Goal: Task Accomplishment & Management: Manage account settings

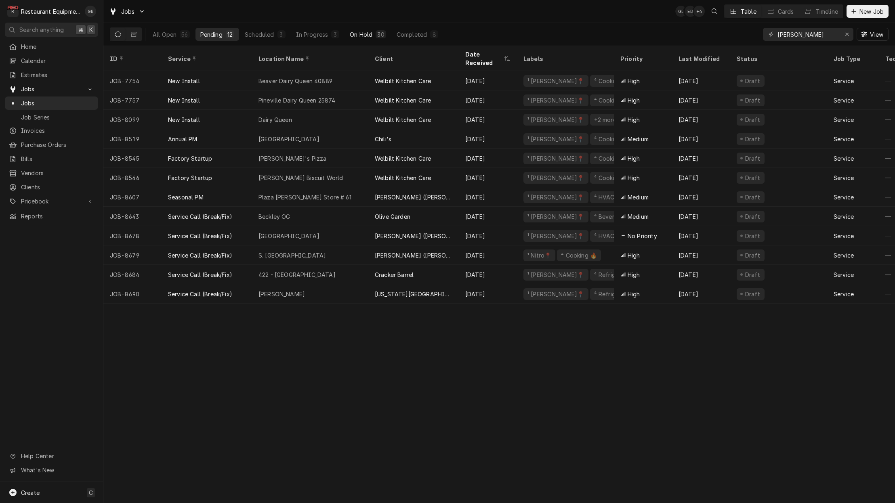
click at [371, 39] on button "On Hold 30" at bounding box center [368, 34] width 46 height 13
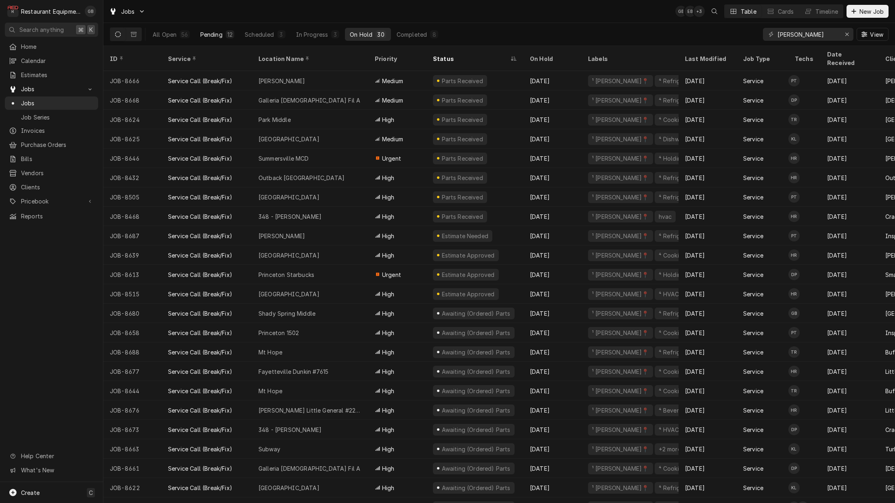
click at [222, 30] on div "Pending" at bounding box center [211, 34] width 22 height 8
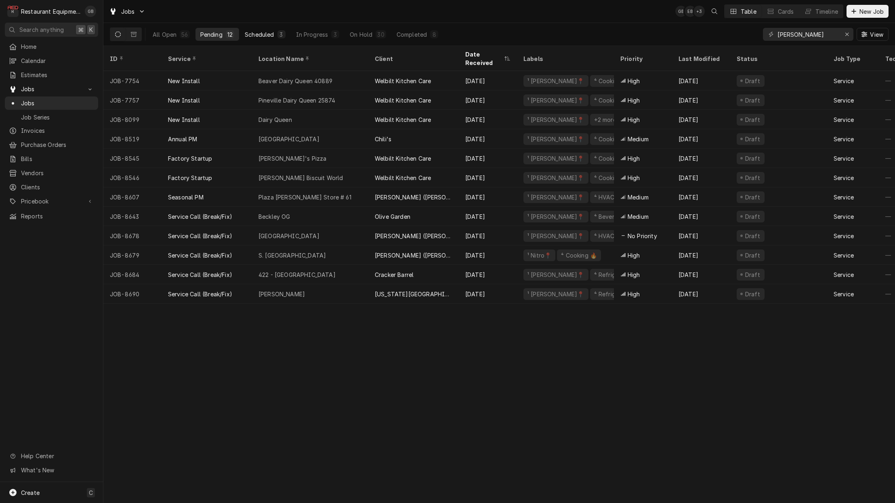
click at [279, 35] on div "3" at bounding box center [281, 34] width 5 height 8
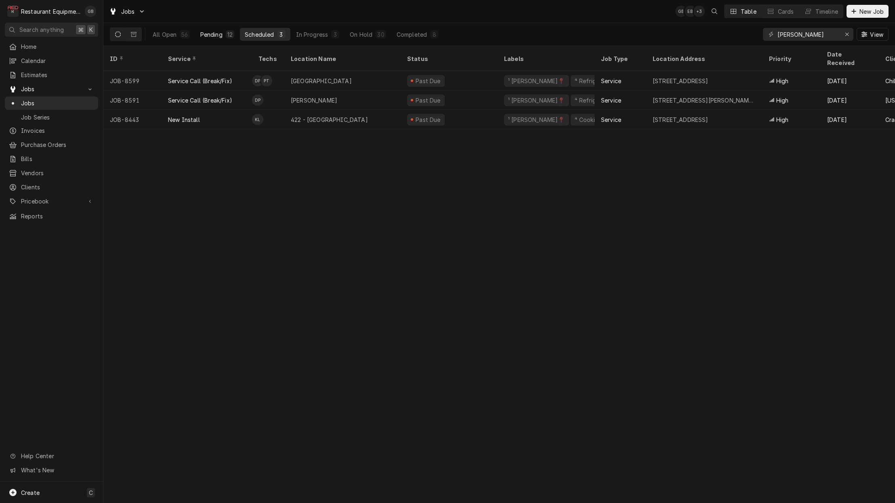
click at [226, 33] on div "12" at bounding box center [230, 34] width 8 height 8
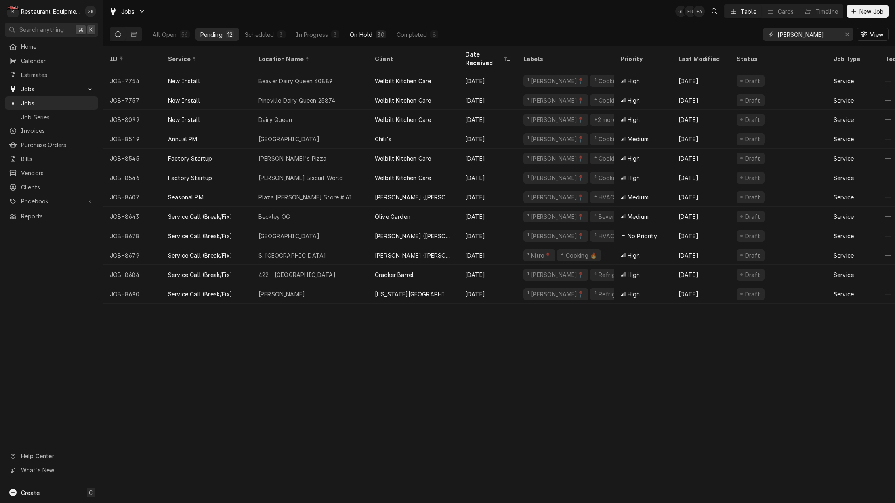
click at [356, 30] on button "On Hold 30" at bounding box center [368, 34] width 46 height 13
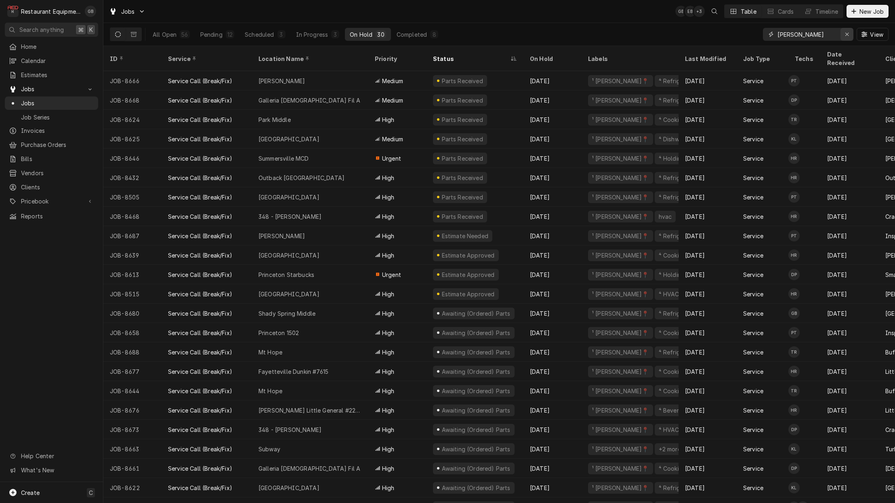
click at [848, 34] on icon "Erase input" at bounding box center [847, 34] width 4 height 6
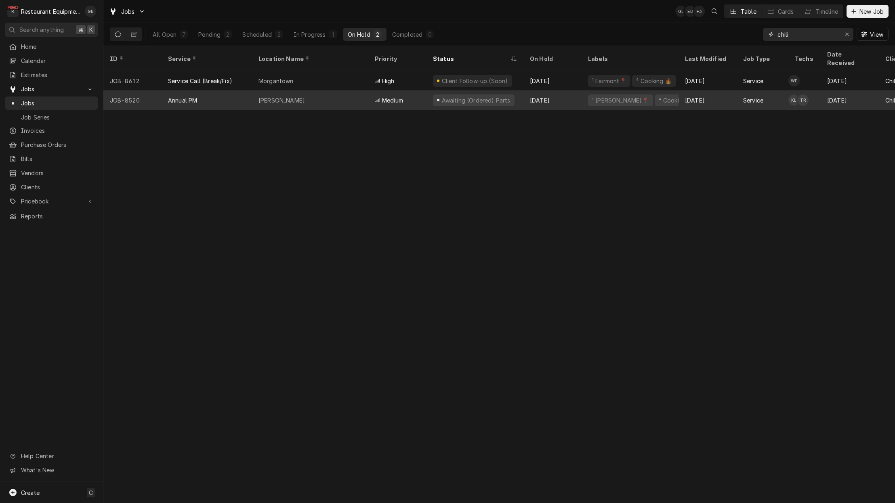
type input "chili"
click at [325, 93] on div "[PERSON_NAME]" at bounding box center [310, 99] width 116 height 19
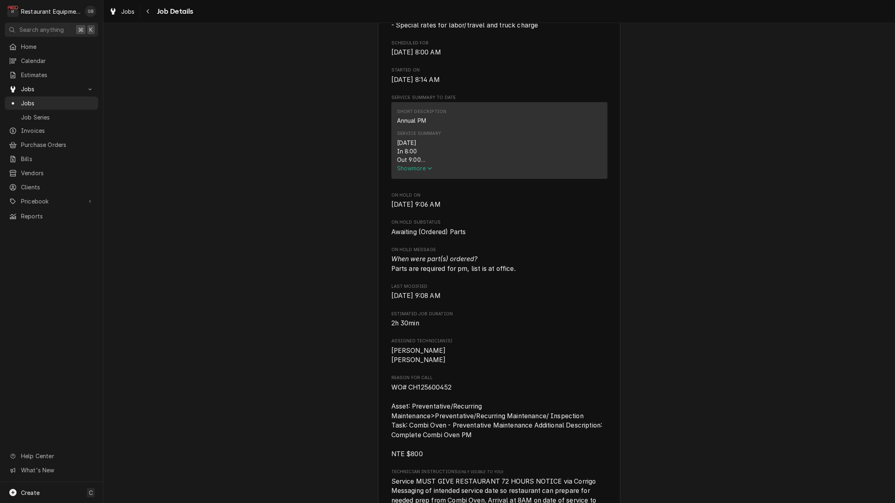
click at [421, 170] on span "Show more" at bounding box center [415, 168] width 36 height 7
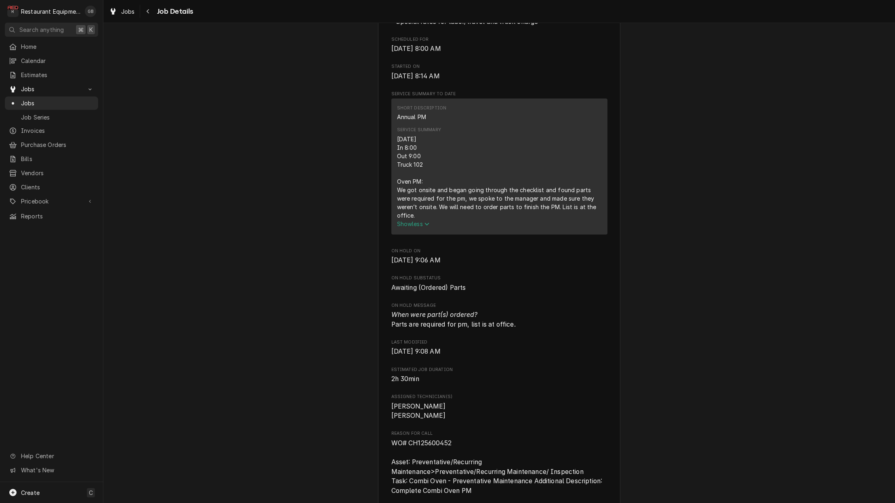
scroll to position [256, 0]
click at [415, 219] on span "Show less" at bounding box center [413, 222] width 33 height 7
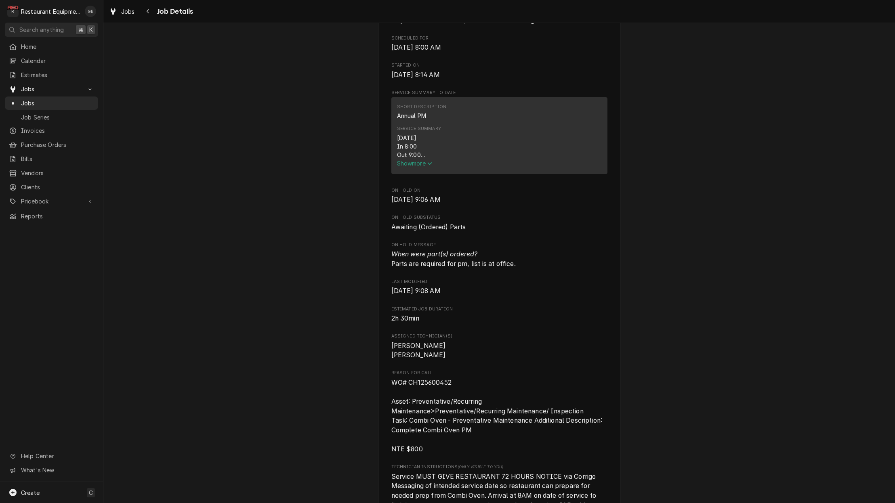
click at [417, 167] on span "Show more" at bounding box center [415, 163] width 36 height 7
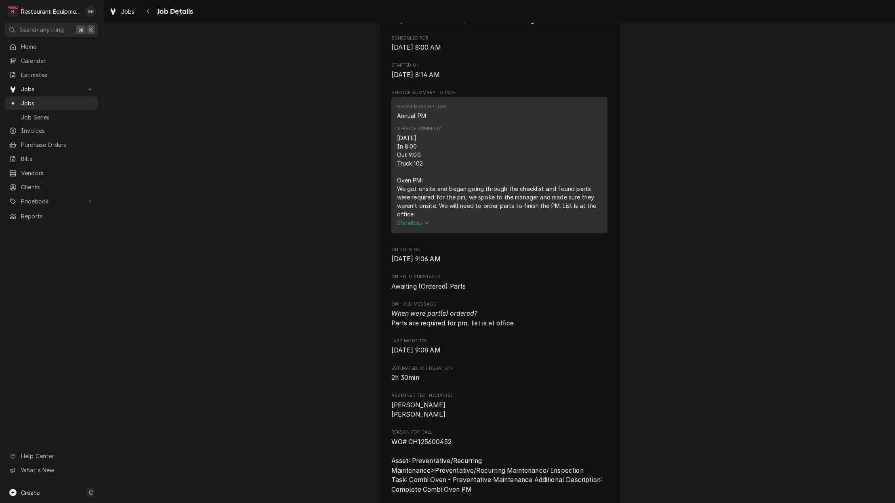
click at [413, 219] on span "Show less" at bounding box center [413, 222] width 33 height 7
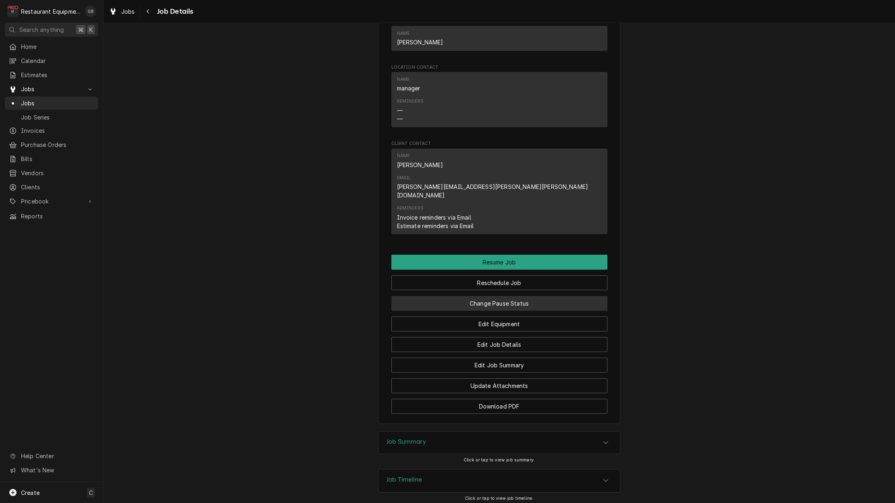
scroll to position [937, 0]
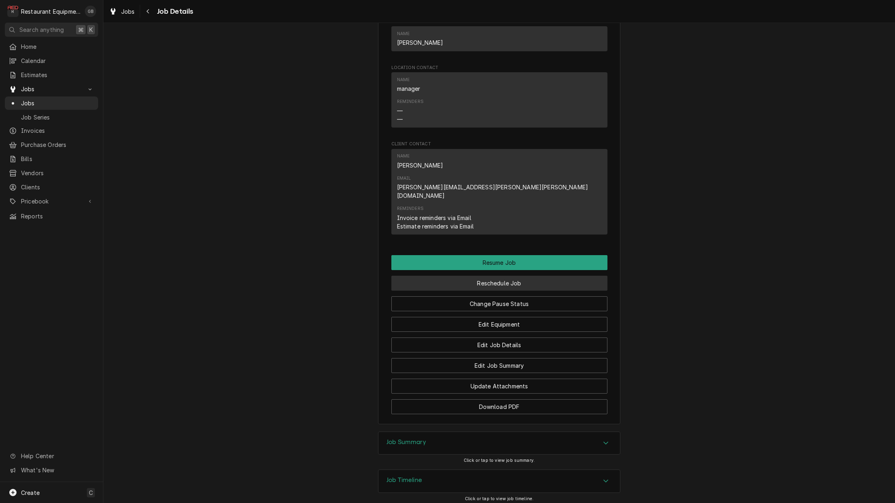
click at [489, 276] on button "Reschedule Job" at bounding box center [499, 283] width 216 height 15
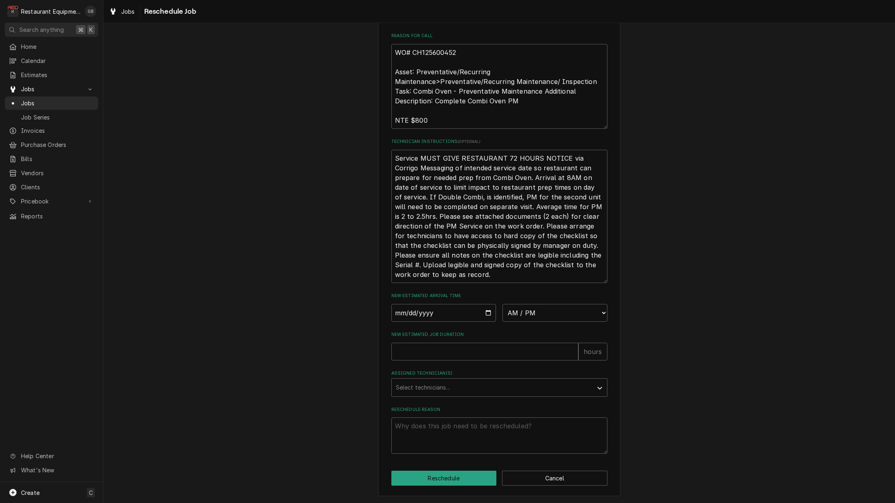
scroll to position [239, 0]
click at [406, 312] on input "Date" at bounding box center [443, 313] width 105 height 18
type input "2025-08-26"
type textarea "x"
select select "08:15:00"
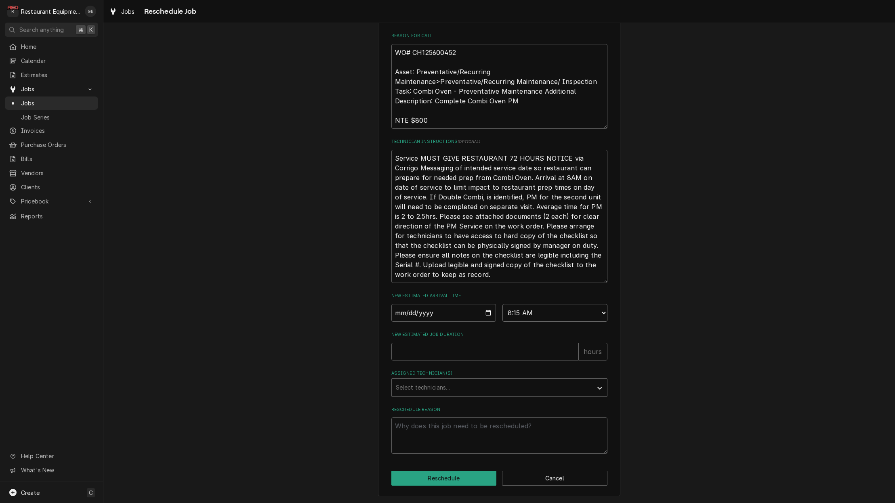
type textarea "x"
select select "08:00:00"
click at [481, 358] on input "New Estimated Job Duration" at bounding box center [484, 352] width 187 height 18
click at [493, 361] on input "New Estimated Job Duration" at bounding box center [484, 352] width 187 height 18
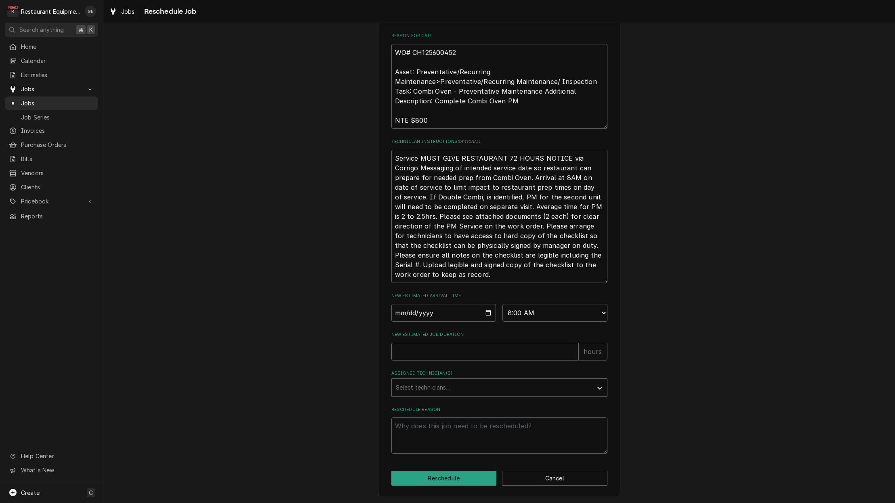
type textarea "x"
type input "1"
click at [547, 387] on div "Assigned Technician(s)" at bounding box center [492, 387] width 193 height 15
click at [548, 387] on div "Assigned Technician(s)" at bounding box center [492, 387] width 193 height 15
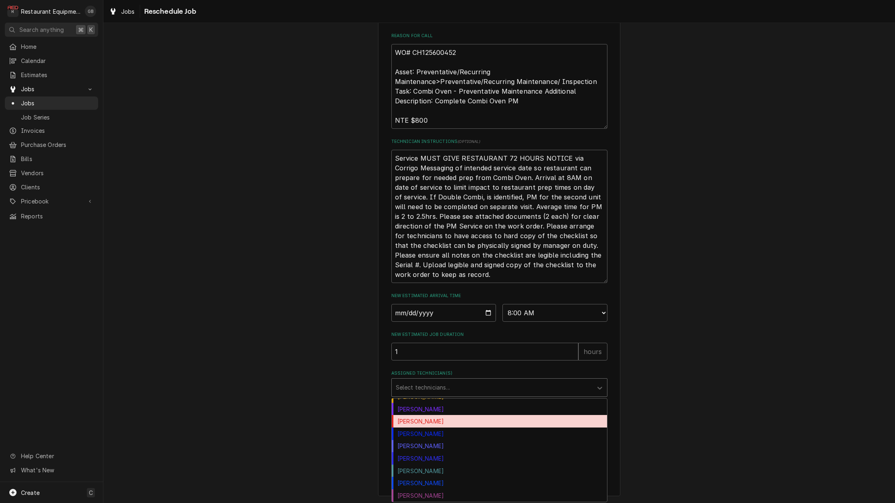
scroll to position [107, 0]
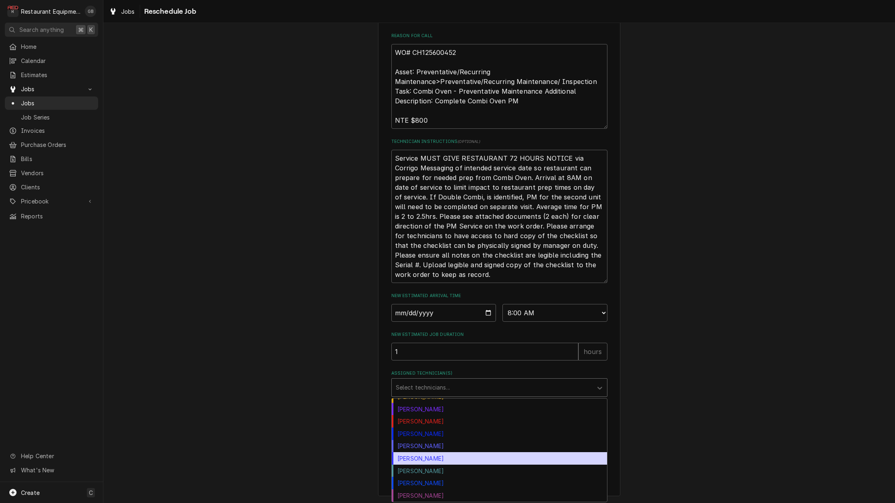
click at [421, 458] on div "Thomas Ross" at bounding box center [499, 458] width 215 height 13
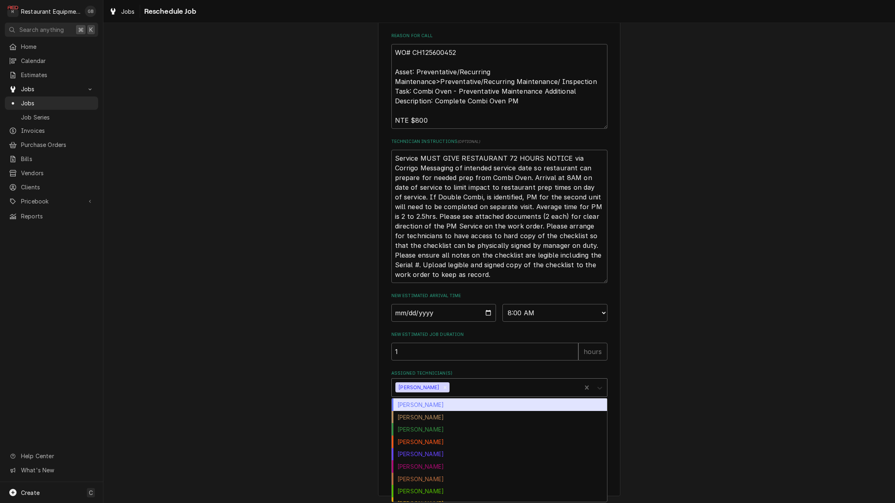
click at [597, 386] on icon "Assigned Technician(s)" at bounding box center [600, 388] width 8 height 8
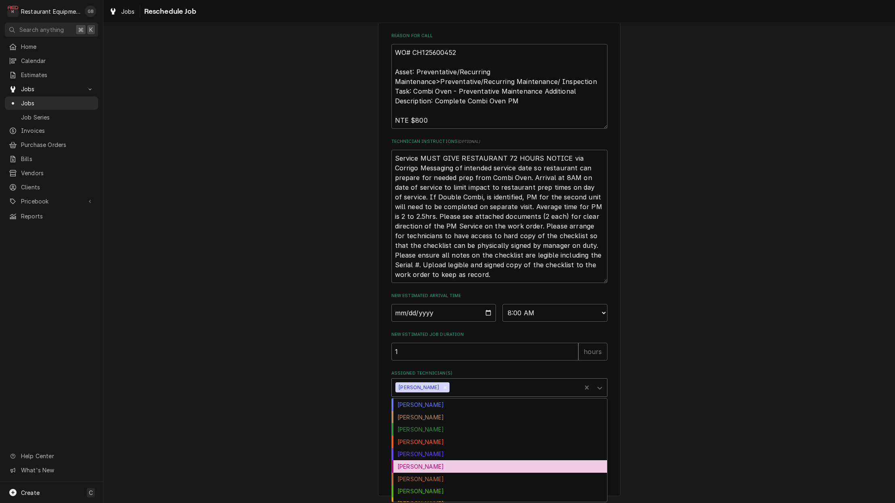
click at [453, 470] on div "Gary Beaver" at bounding box center [499, 466] width 215 height 13
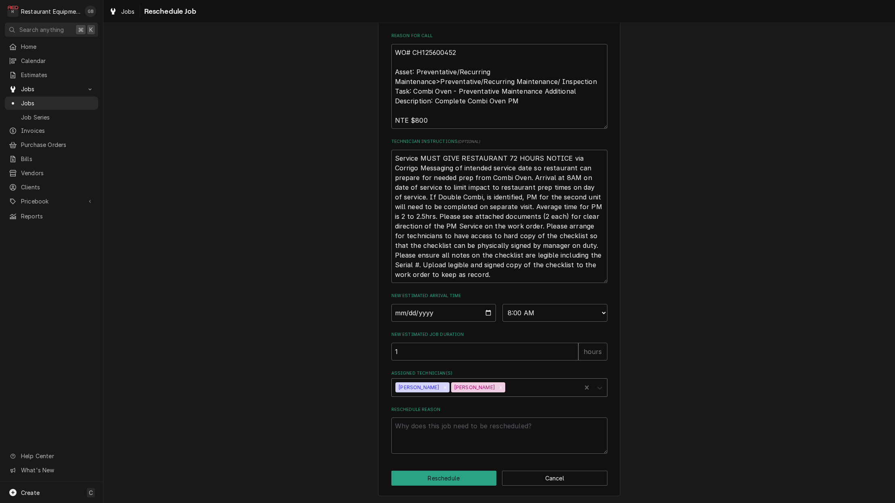
scroll to position [0, 0]
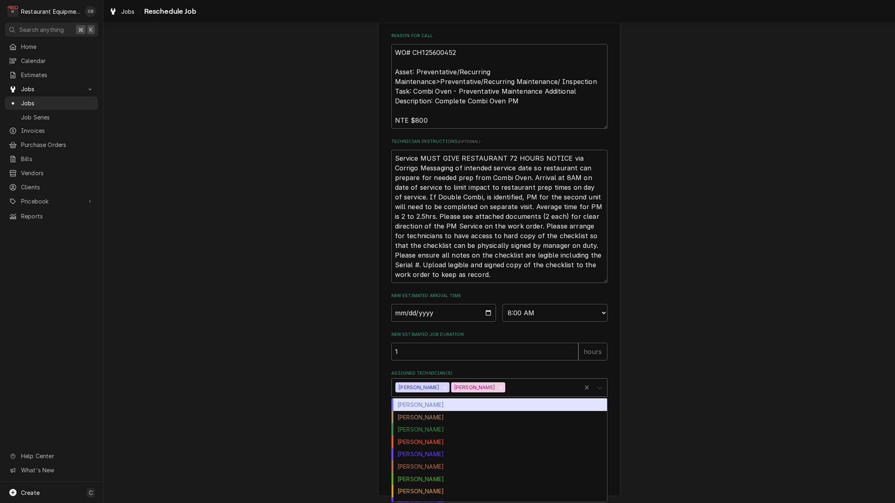
click at [604, 387] on div "Assigned Technician(s)" at bounding box center [599, 387] width 15 height 15
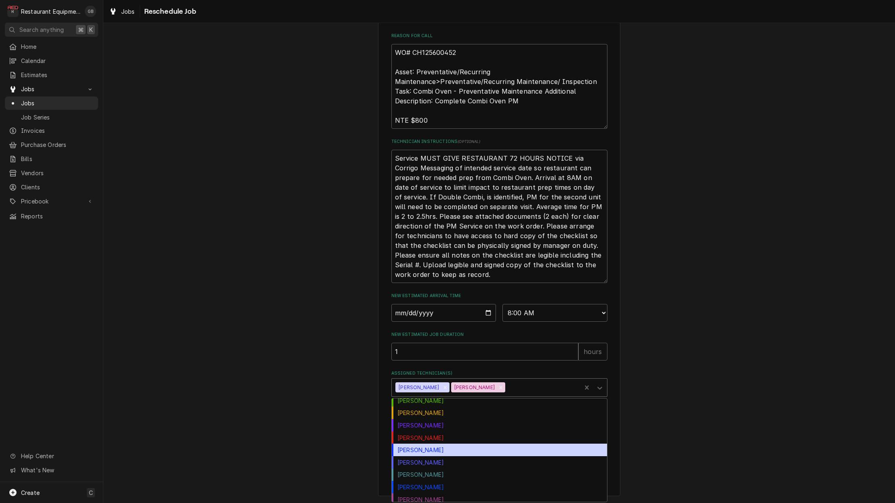
scroll to position [82, 0]
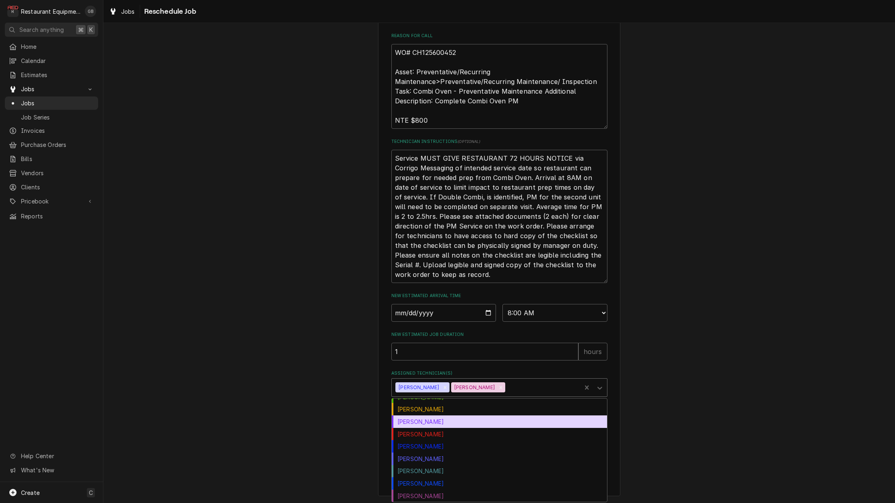
click at [433, 426] on div "Kaleb Lewis" at bounding box center [499, 421] width 215 height 13
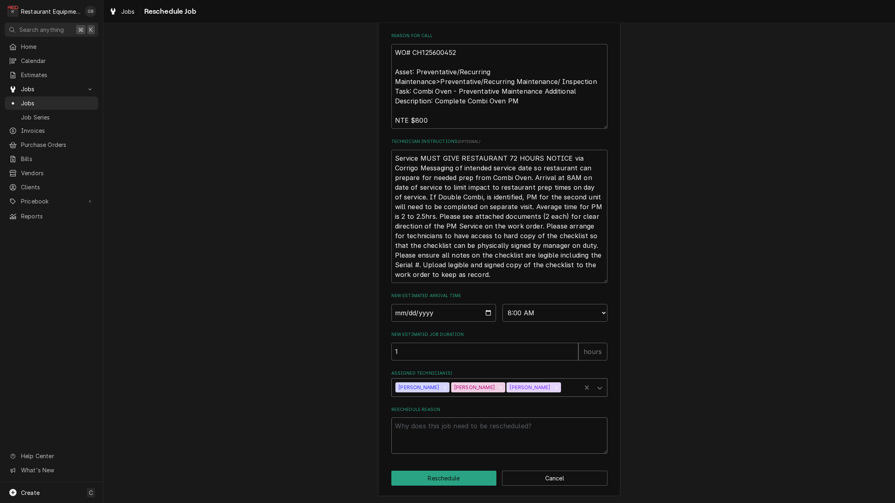
click at [430, 428] on textarea "Reschedule Reason" at bounding box center [499, 435] width 216 height 36
type textarea "x"
type textarea "c"
type textarea "x"
type textarea "co"
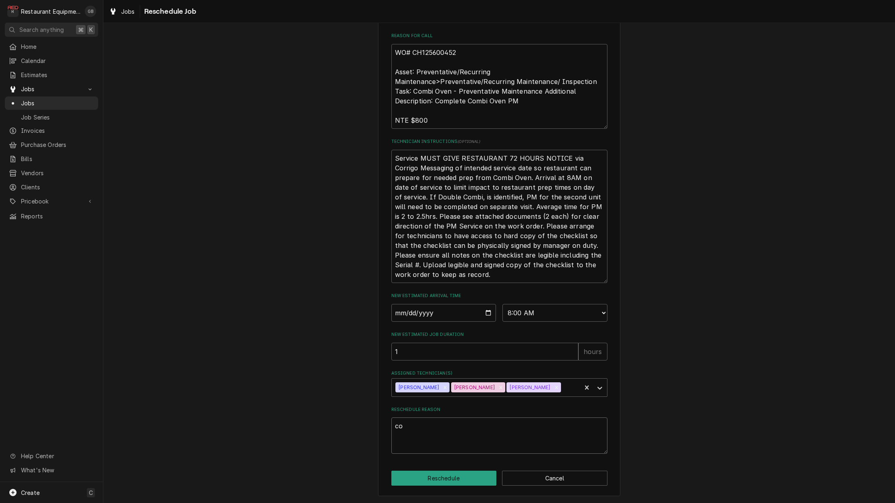
type textarea "x"
type textarea "com"
type textarea "x"
type textarea "comp"
type textarea "x"
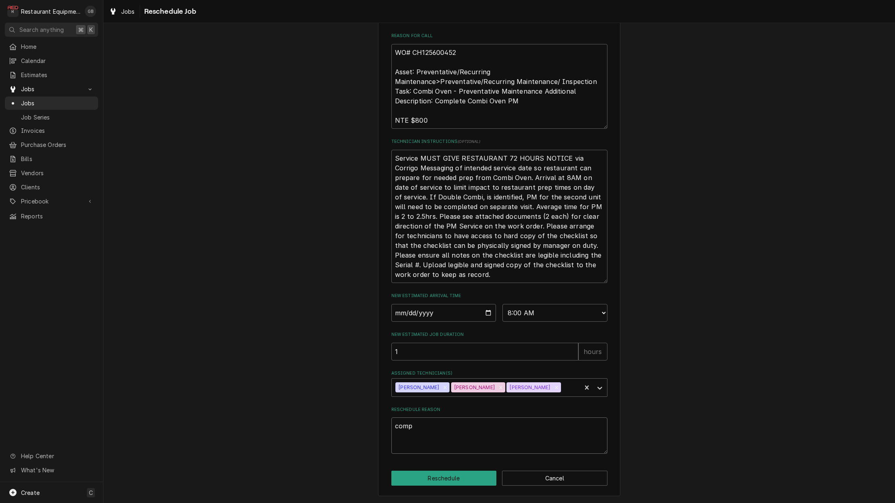
type textarea "compl"
type textarea "x"
type textarea "comple"
type textarea "x"
type textarea "complet"
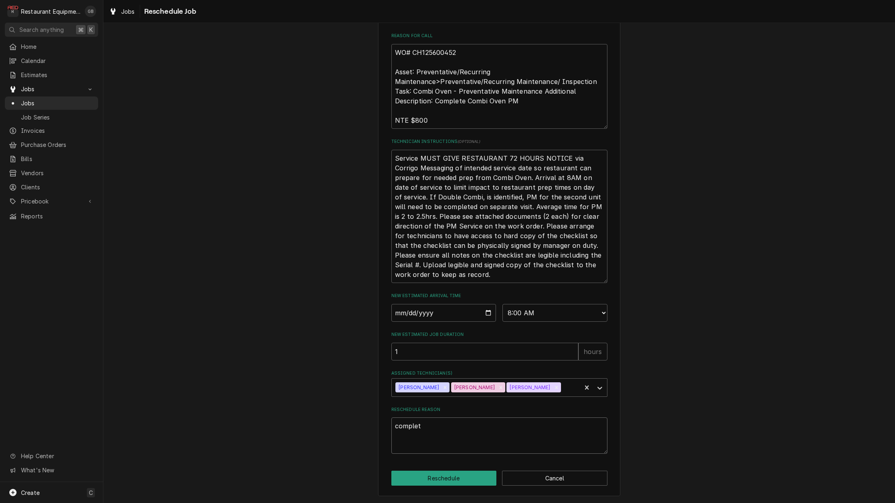
type textarea "x"
type textarea "complete"
type textarea "x"
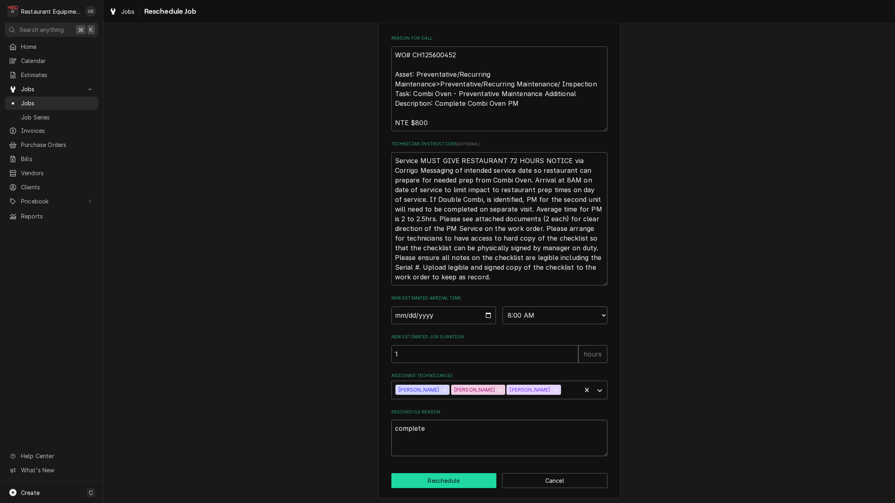
type textarea "complete"
click at [461, 486] on button "Reschedule" at bounding box center [443, 481] width 105 height 15
type textarea "x"
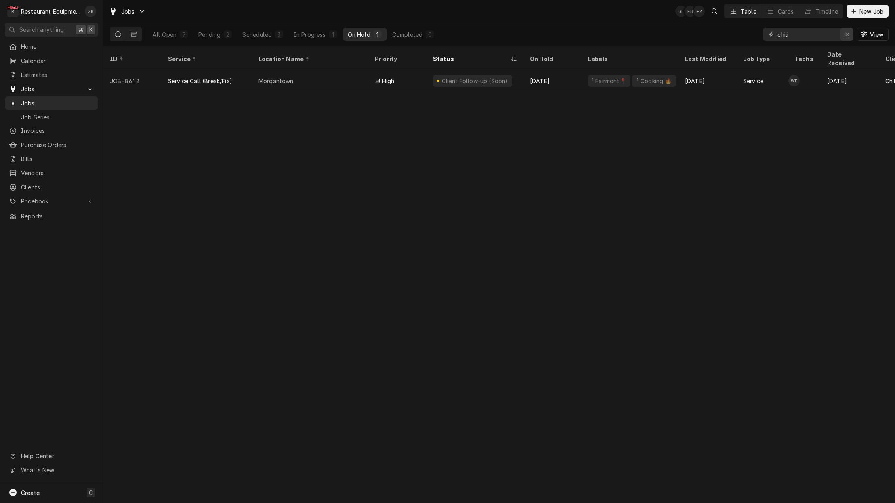
scroll to position [0, 1]
click at [843, 33] on div "Erase input" at bounding box center [847, 34] width 8 height 8
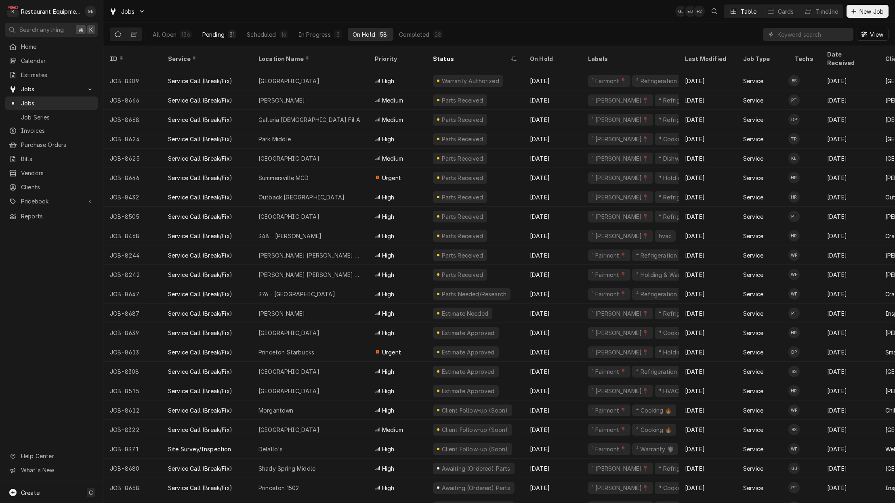
click at [233, 36] on div "31" at bounding box center [231, 34] width 5 height 8
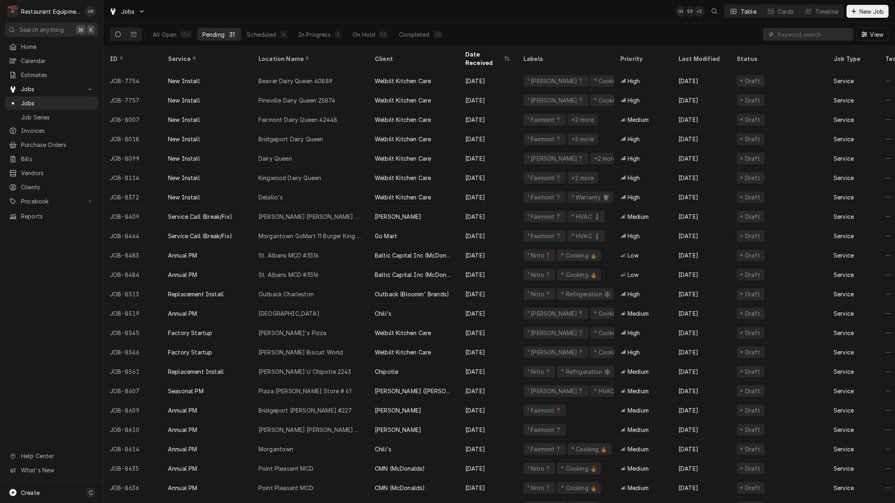
click at [806, 42] on div "View" at bounding box center [826, 34] width 126 height 23
click at [809, 38] on input "Dynamic Content Wrapper" at bounding box center [813, 34] width 72 height 13
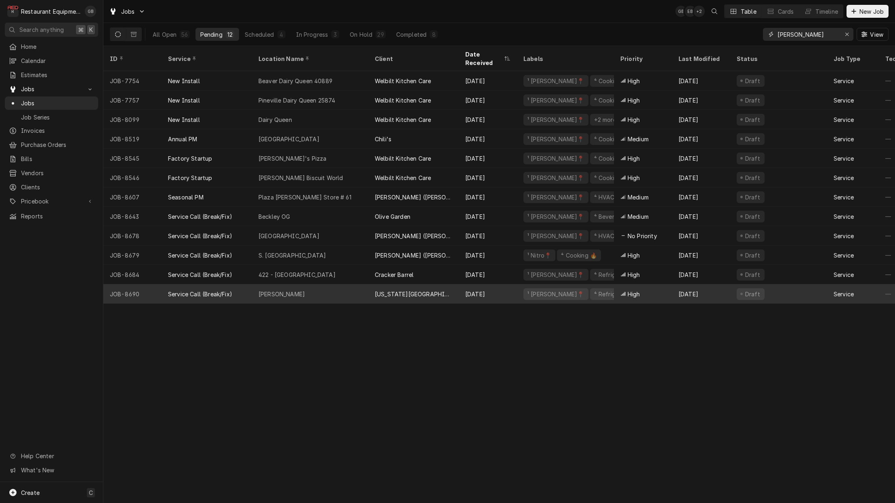
type input "beckley"
click at [333, 285] on div "Beckley" at bounding box center [310, 293] width 116 height 19
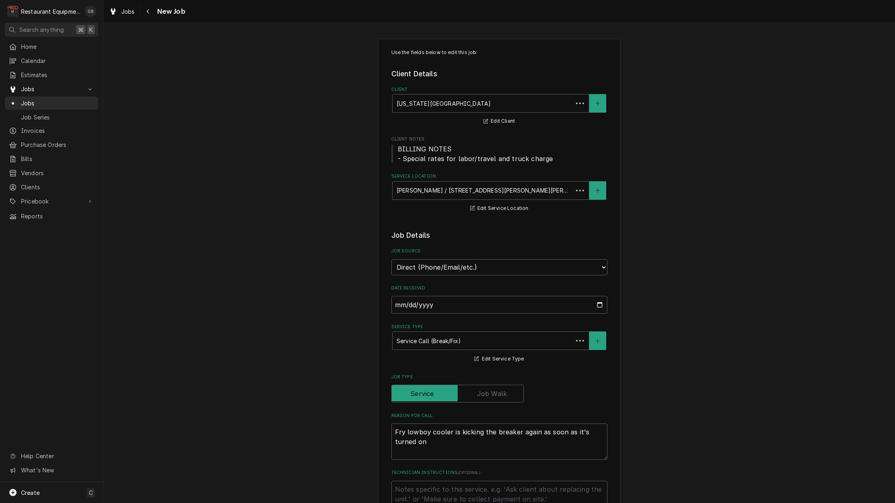
type textarea "x"
click at [148, 14] on div "Navigate back" at bounding box center [148, 11] width 8 height 8
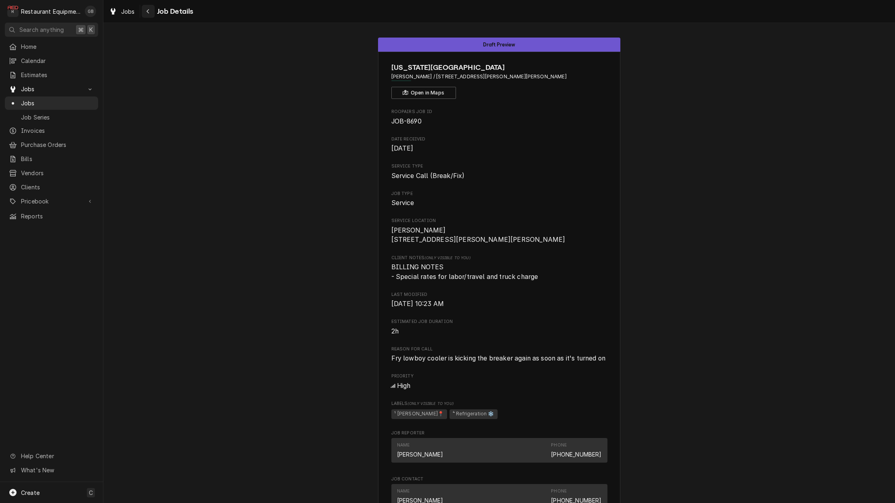
click at [149, 13] on icon "Navigate back" at bounding box center [148, 11] width 2 height 4
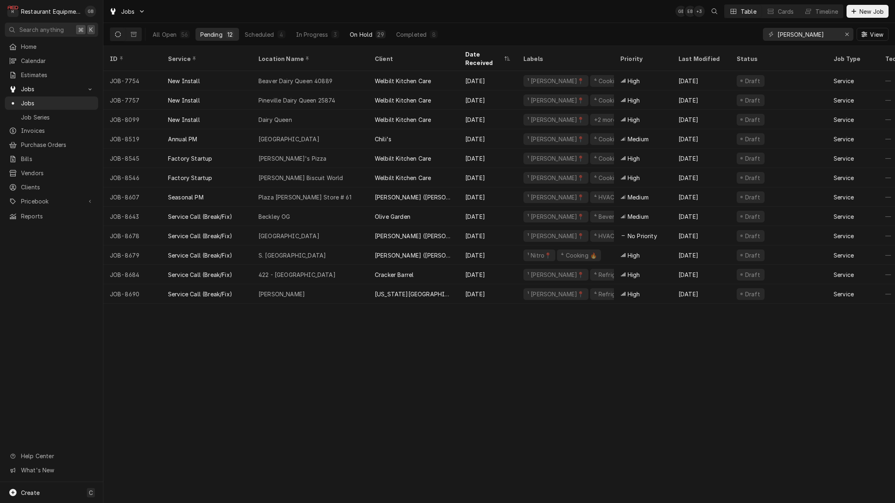
click at [363, 34] on div "On Hold" at bounding box center [361, 34] width 23 height 8
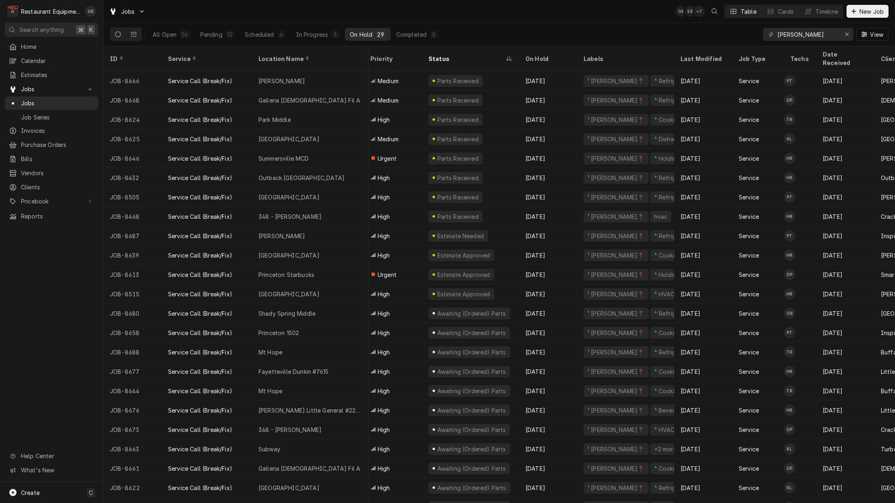
scroll to position [0, 4]
click at [305, 154] on div "Summersville MCD" at bounding box center [283, 158] width 50 height 8
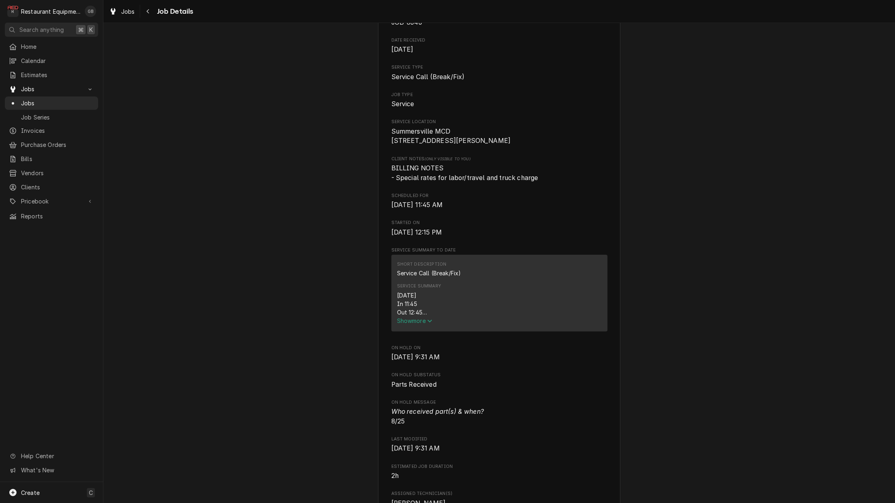
scroll to position [100, 0]
click at [420, 323] on span "Show more" at bounding box center [415, 320] width 36 height 7
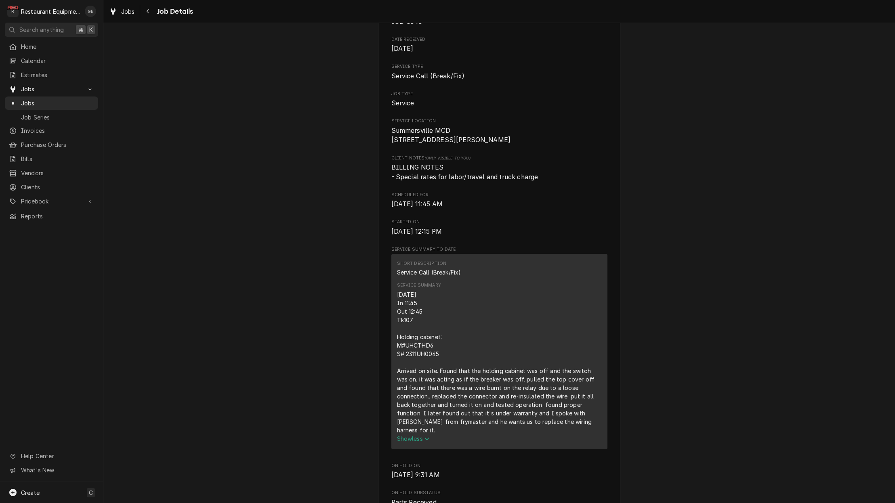
scroll to position [0, 0]
click at [149, 10] on icon "Navigate back" at bounding box center [148, 11] width 4 height 6
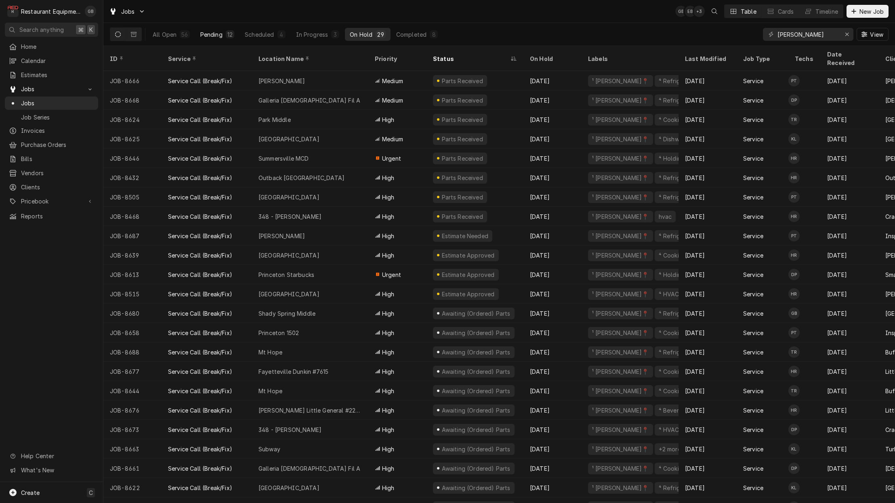
click at [211, 34] on div "Pending" at bounding box center [211, 34] width 22 height 8
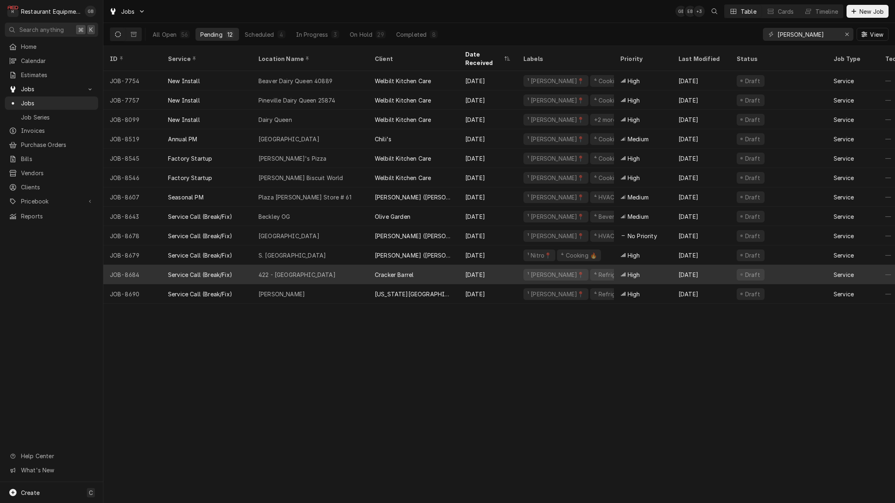
scroll to position [0, 1]
click at [336, 268] on div "422 - Wytheville" at bounding box center [310, 274] width 116 height 19
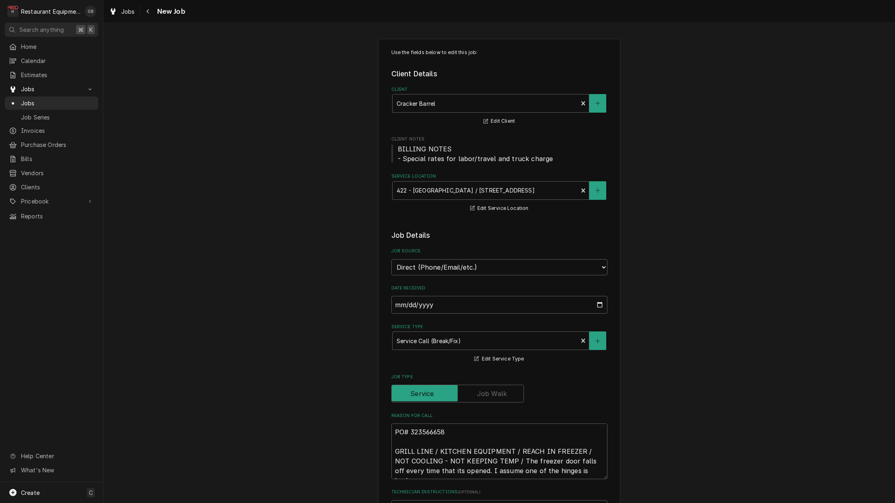
type textarea "x"
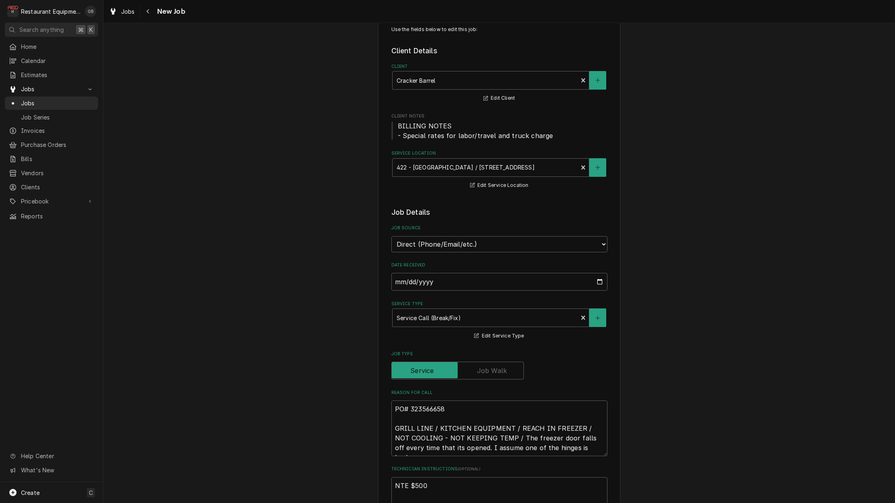
scroll to position [22, 0]
click at [151, 15] on div "Navigate back" at bounding box center [148, 11] width 8 height 8
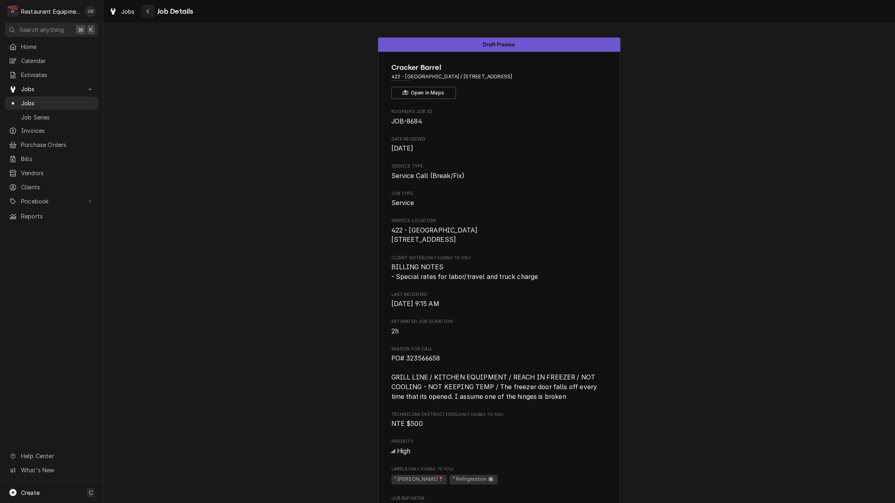
click at [144, 10] on div "Navigate back" at bounding box center [148, 11] width 8 height 8
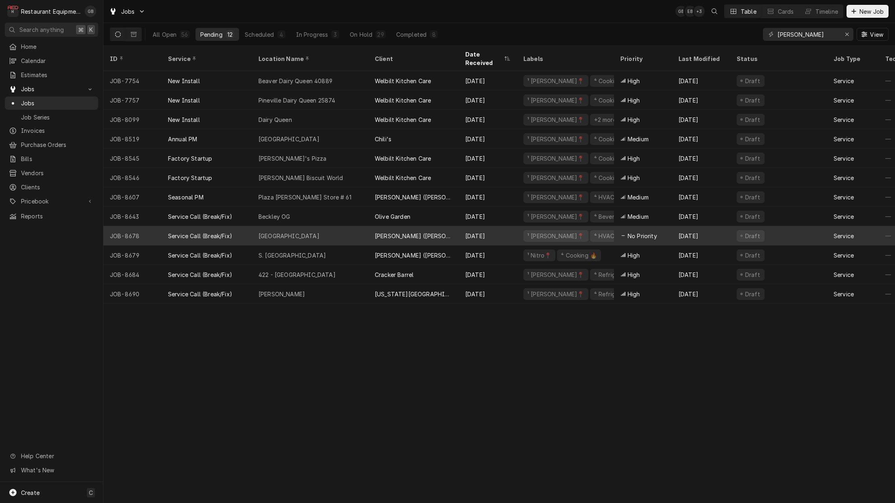
click at [318, 226] on div "Fayetteville" at bounding box center [310, 235] width 116 height 19
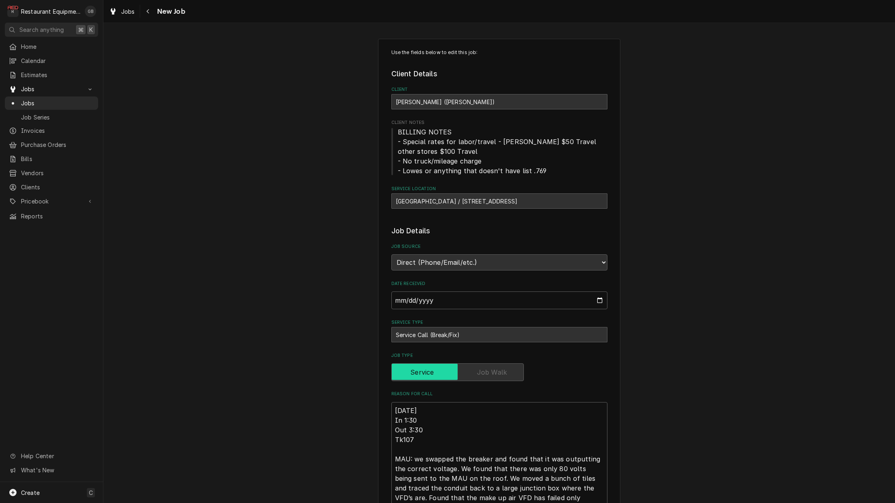
type textarea "x"
click at [145, 9] on div "Navigate back" at bounding box center [148, 11] width 8 height 8
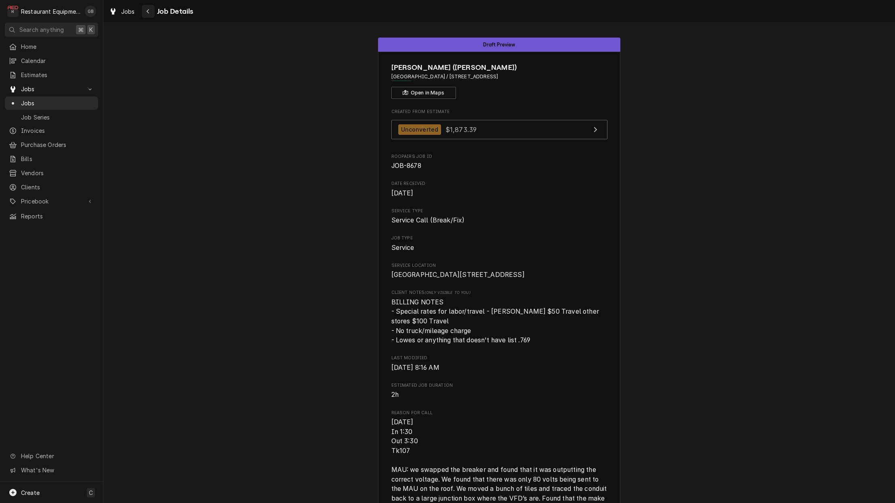
click at [147, 13] on icon "Navigate back" at bounding box center [148, 11] width 4 height 6
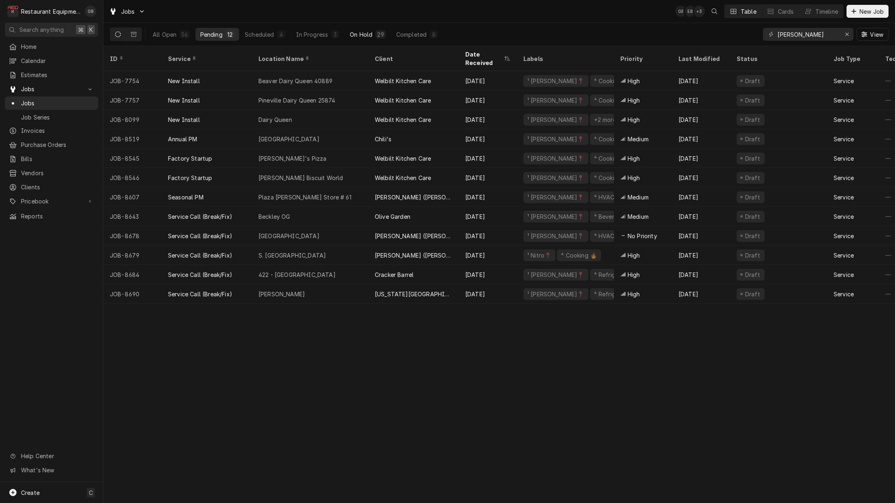
click at [364, 34] on div "On Hold" at bounding box center [361, 34] width 23 height 8
